Goal: Task Accomplishment & Management: Manage account settings

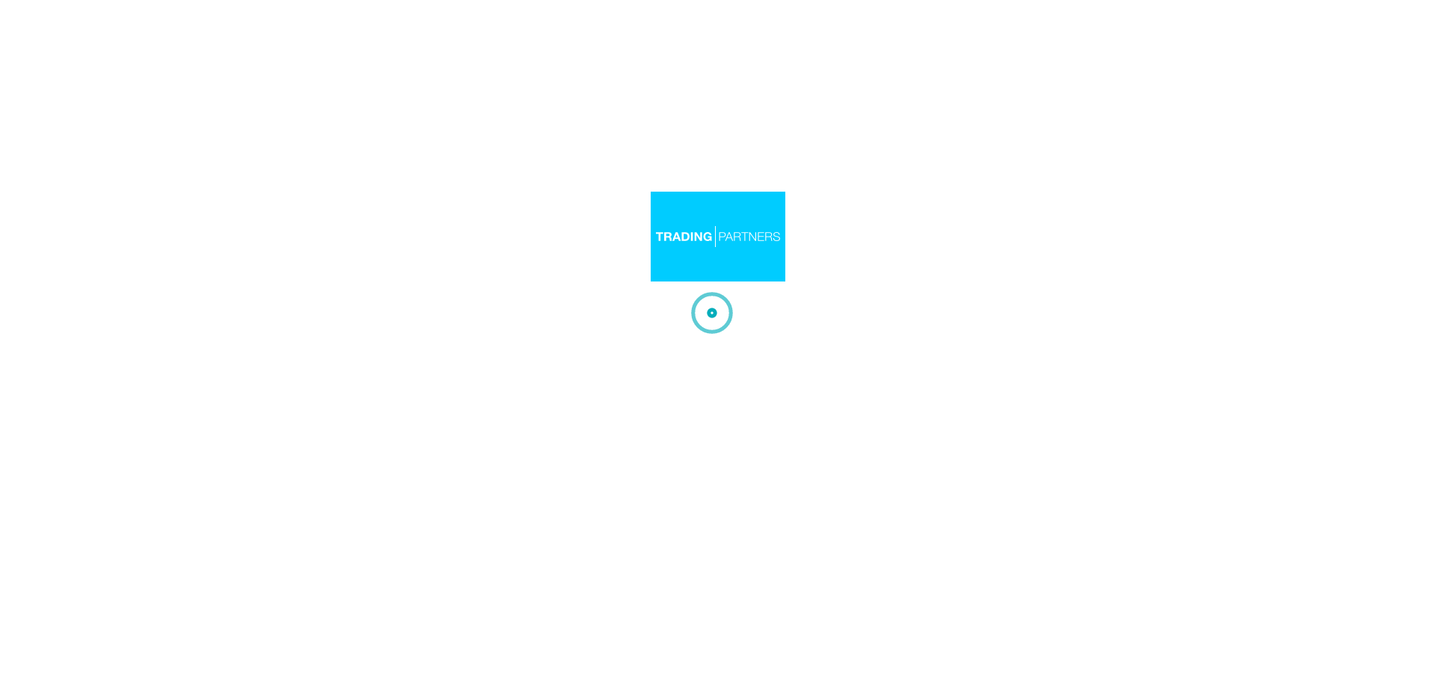
click at [860, 364] on div at bounding box center [718, 341] width 1436 height 682
click at [1130, 322] on div at bounding box center [718, 341] width 1436 height 682
click at [703, 309] on img at bounding box center [712, 312] width 63 height 63
drag, startPoint x: 966, startPoint y: 483, endPoint x: 945, endPoint y: 482, distance: 21.0
click at [966, 483] on div at bounding box center [718, 341] width 1436 height 682
